Goal: Transaction & Acquisition: Purchase product/service

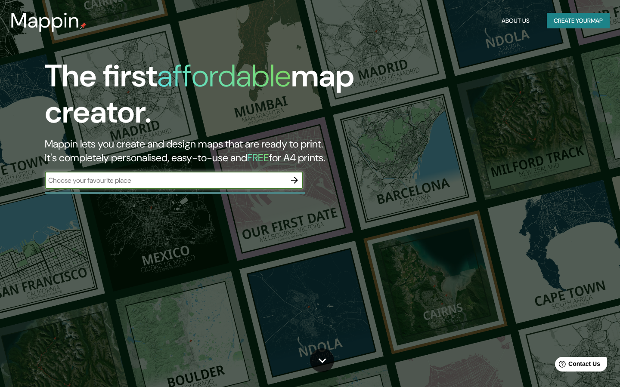
click at [296, 179] on icon "button" at bounding box center [294, 180] width 7 height 7
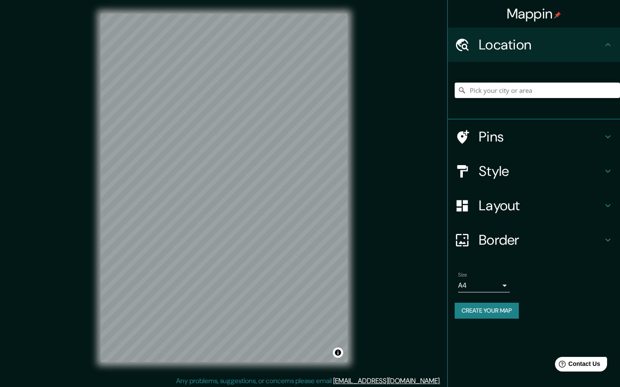
click at [514, 88] on input "Pick your city or area" at bounding box center [536, 90] width 165 height 15
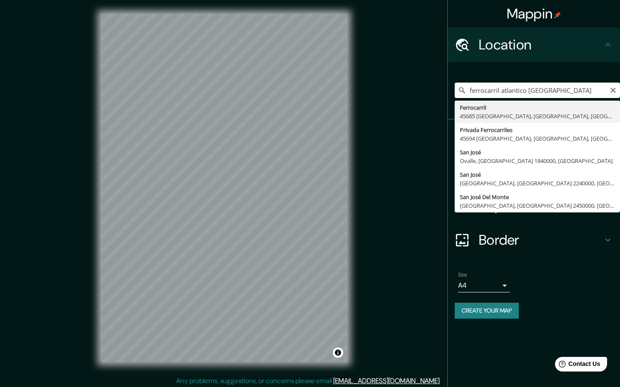
type input "ferrocarril atlantico [GEOGRAPHIC_DATA]"
drag, startPoint x: 568, startPoint y: 90, endPoint x: 469, endPoint y: 89, distance: 99.0
click at [469, 89] on input "ferrocarril atlantico [GEOGRAPHIC_DATA]" at bounding box center [536, 90] width 165 height 15
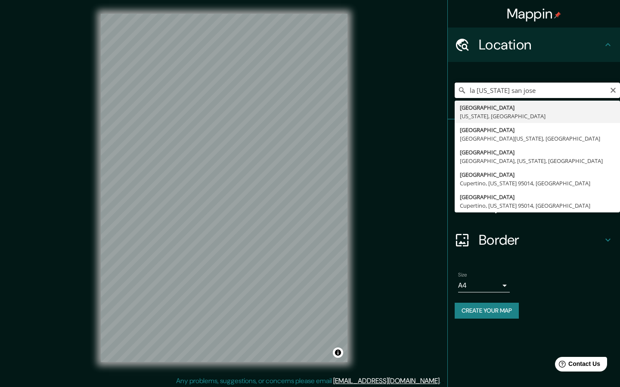
type input "la [US_STATE] [GEOGRAPHIC_DATA]"
drag, startPoint x: 541, startPoint y: 95, endPoint x: 467, endPoint y: 93, distance: 74.5
click at [467, 93] on input "la [US_STATE] [GEOGRAPHIC_DATA]" at bounding box center [536, 90] width 165 height 15
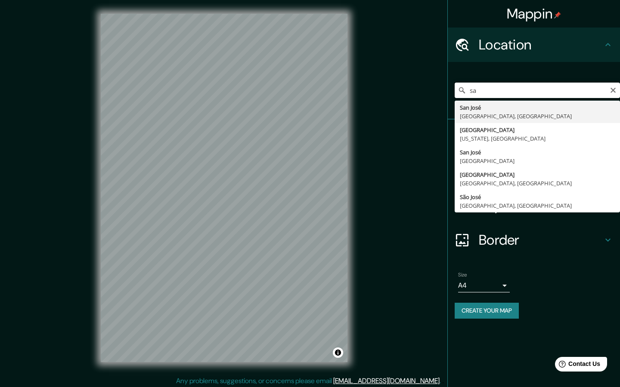
type input "s"
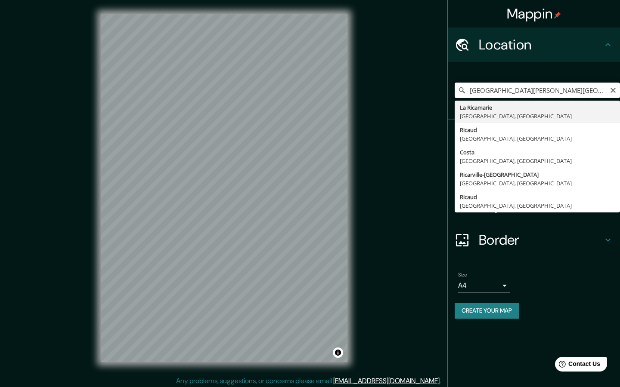
type input "parque [PERSON_NAME][GEOGRAPHIC_DATA]"
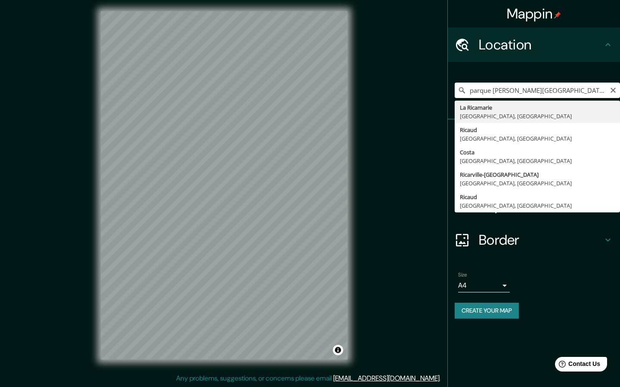
scroll to position [3, 0]
drag, startPoint x: 557, startPoint y: 91, endPoint x: 442, endPoint y: 90, distance: 115.3
click at [442, 90] on div "Mappin Location parque [GEOGRAPHIC_DATA][PERSON_NAME][GEOGRAPHIC_DATA] [GEOGRAP…" at bounding box center [310, 192] width 620 height 390
type input "[GEOGRAPHIC_DATA], [GEOGRAPHIC_DATA], [GEOGRAPHIC_DATA]"
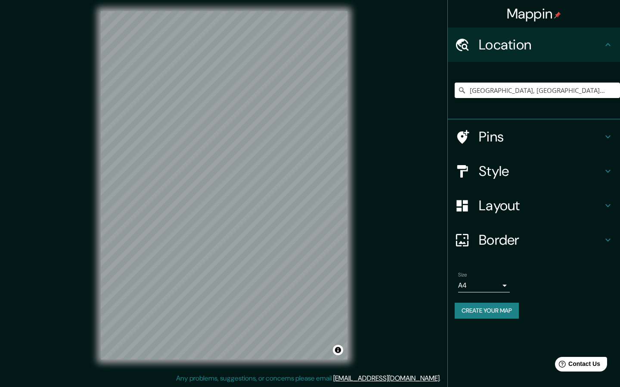
click at [474, 311] on button "Create your map" at bounding box center [486, 311] width 64 height 16
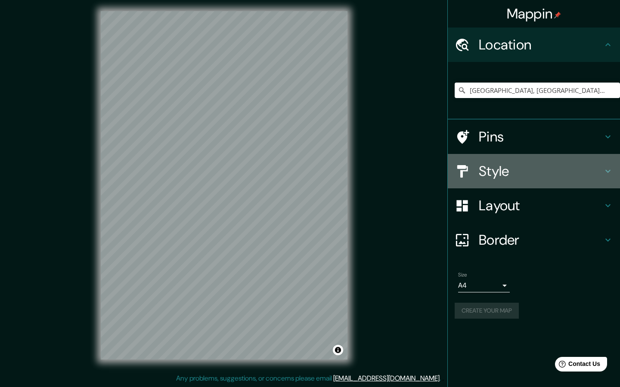
click at [479, 171] on h4 "Style" at bounding box center [541, 171] width 124 height 17
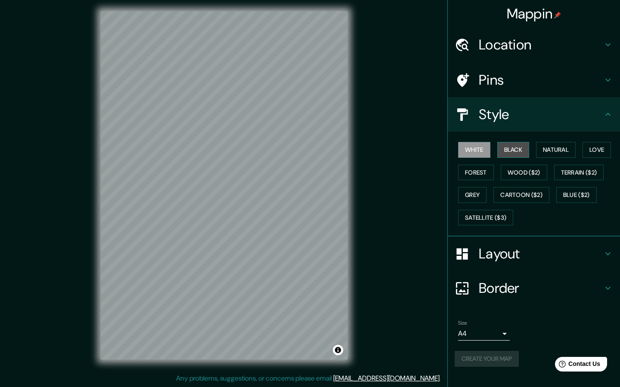
click at [513, 148] on button "Black" at bounding box center [513, 150] width 32 height 16
click at [557, 150] on button "Natural" at bounding box center [556, 150] width 40 height 16
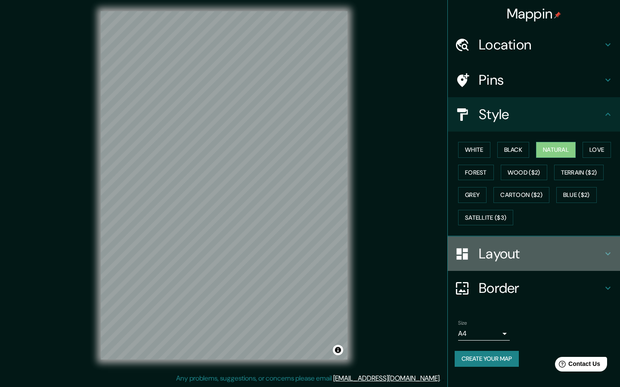
click at [489, 255] on h4 "Layout" at bounding box center [541, 253] width 124 height 17
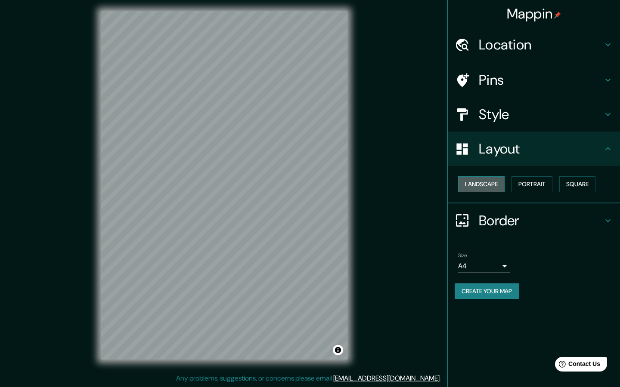
click at [487, 187] on button "Landscape" at bounding box center [481, 184] width 46 height 16
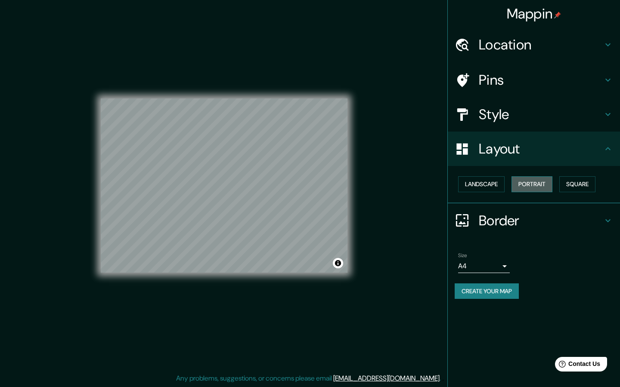
click at [540, 178] on button "Portrait" at bounding box center [531, 184] width 41 height 16
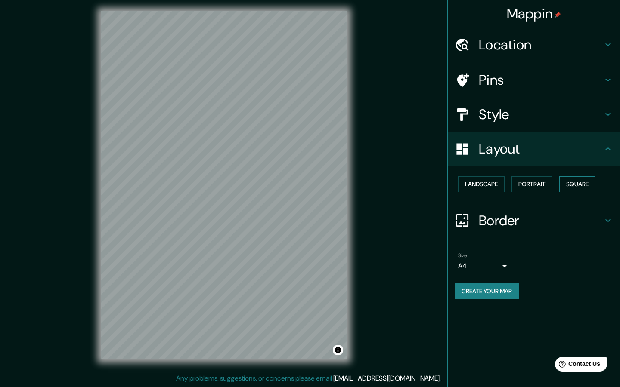
click at [586, 183] on button "Square" at bounding box center [577, 184] width 36 height 16
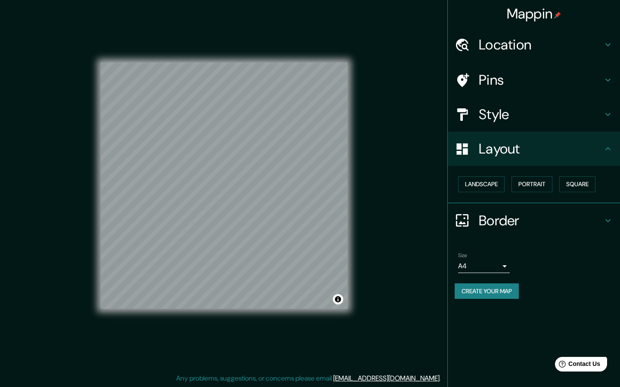
click at [514, 216] on h4 "Border" at bounding box center [541, 220] width 124 height 17
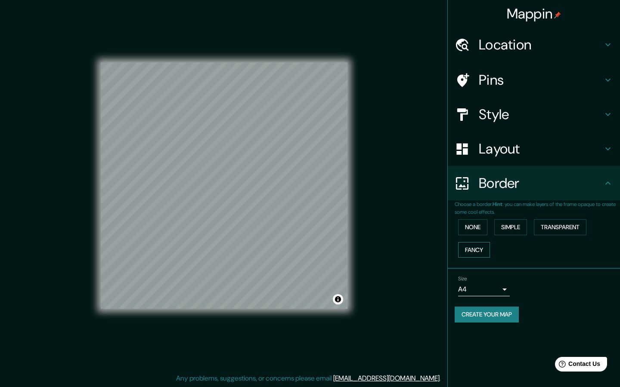
click at [475, 244] on button "Fancy" at bounding box center [474, 250] width 32 height 16
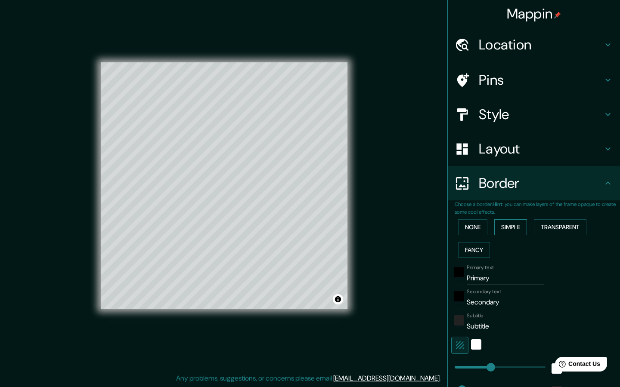
click at [504, 228] on button "Simple" at bounding box center [510, 228] width 33 height 16
click at [548, 231] on button "Transparent" at bounding box center [560, 228] width 53 height 16
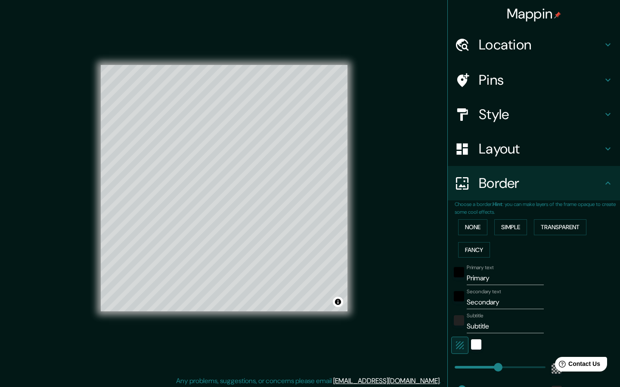
scroll to position [0, 0]
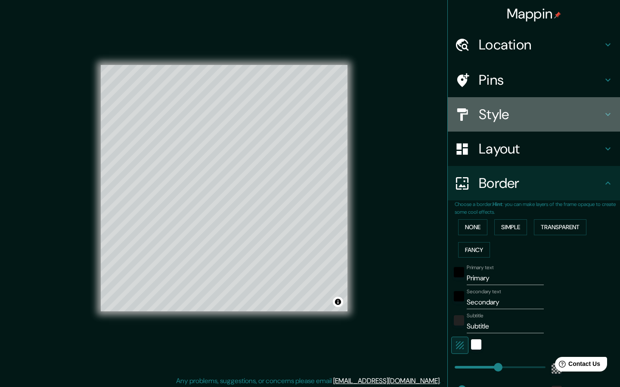
click at [494, 111] on h4 "Style" at bounding box center [541, 114] width 124 height 17
type input "275"
type input "46"
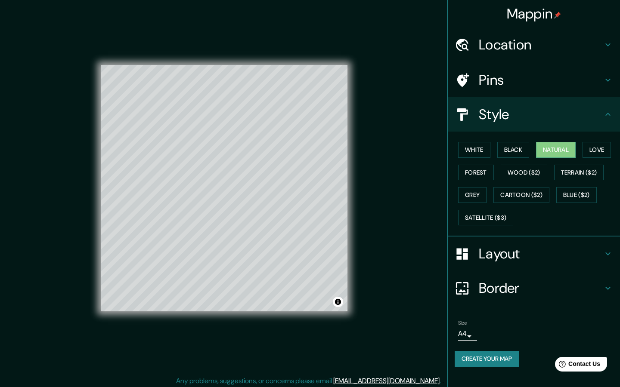
click at [494, 81] on h4 "Pins" at bounding box center [541, 79] width 124 height 17
type input "275"
type input "46"
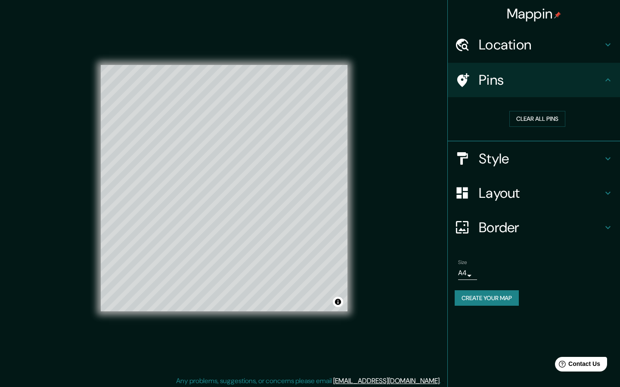
click at [495, 47] on h4 "Location" at bounding box center [541, 44] width 124 height 17
type input "275"
type input "46"
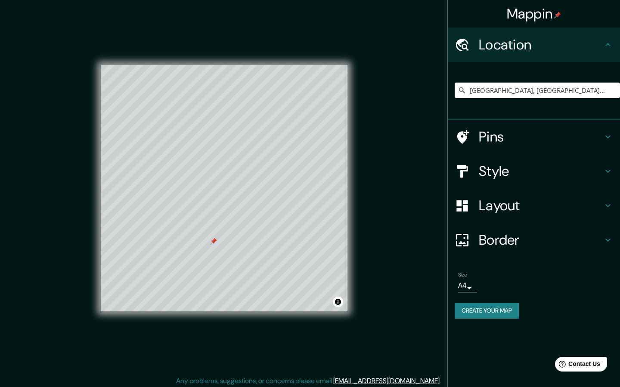
click at [209, 65] on div at bounding box center [224, 65] width 247 height 0
click at [213, 240] on div at bounding box center [212, 241] width 7 height 7
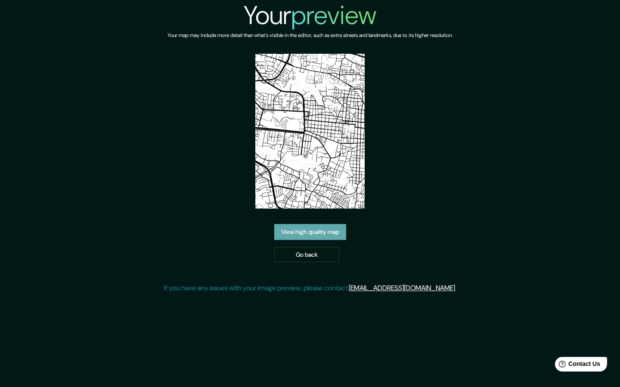
click at [287, 230] on link "View high quality map" at bounding box center [310, 232] width 72 height 16
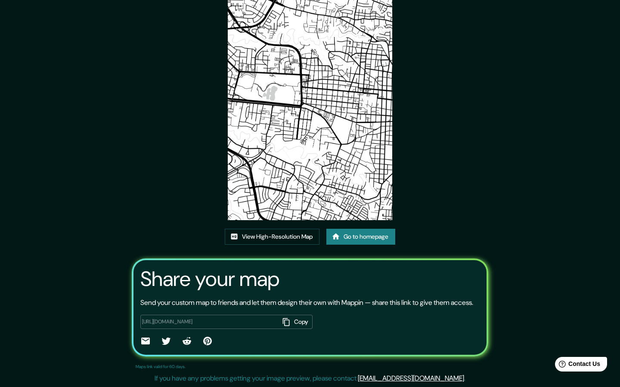
scroll to position [59, 0]
